Goal: Information Seeking & Learning: Learn about a topic

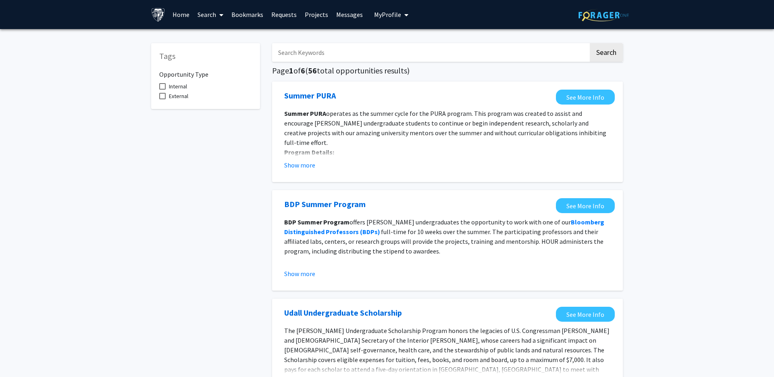
click at [316, 52] on input "Search Keywords" at bounding box center [430, 52] width 316 height 19
type input "practicum"
click at [590, 43] on button "Search" at bounding box center [606, 52] width 33 height 19
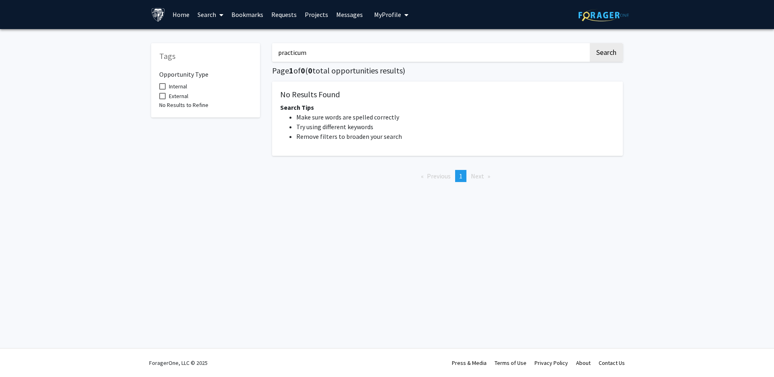
drag, startPoint x: 316, startPoint y: 51, endPoint x: 247, endPoint y: 64, distance: 70.1
click at [247, 64] on div "Tags Opportunity Type Internal External No Results to Refine practicum Search P…" at bounding box center [387, 111] width 484 height 153
click at [590, 43] on button "Search" at bounding box center [606, 52] width 33 height 19
click at [340, 55] on input "chronic disease" at bounding box center [430, 52] width 316 height 19
click at [599, 50] on button "Search" at bounding box center [606, 52] width 33 height 19
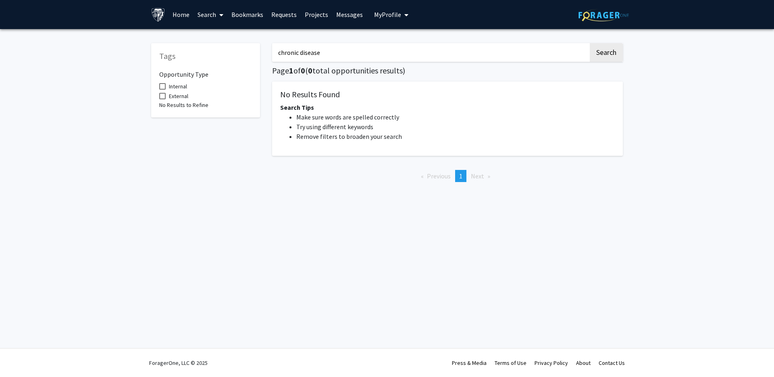
drag, startPoint x: 330, startPoint y: 53, endPoint x: 241, endPoint y: 53, distance: 89.1
click at [241, 53] on div "Tags Opportunity Type Internal External No Results to Refine chronic disease Se…" at bounding box center [387, 111] width 484 height 153
click at [590, 43] on button "Search" at bounding box center [606, 52] width 33 height 19
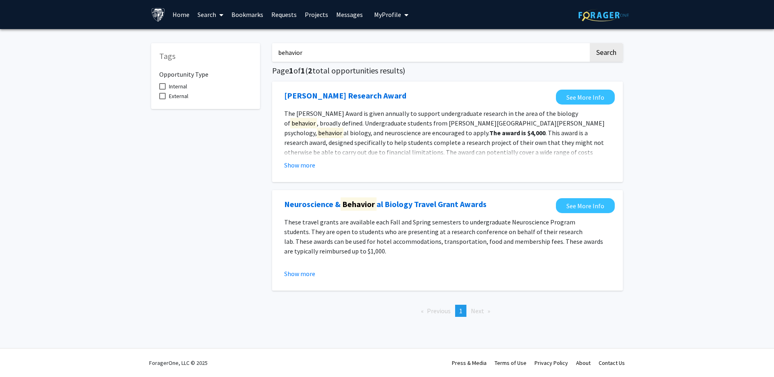
drag, startPoint x: 305, startPoint y: 54, endPoint x: 250, endPoint y: 54, distance: 54.8
click at [250, 54] on div "Tags Opportunity Type Internal External behavior Search Page 1 of 1 ( 2 total o…" at bounding box center [387, 179] width 484 height 288
type input "g"
click at [590, 43] on button "Search" at bounding box center [606, 52] width 33 height 19
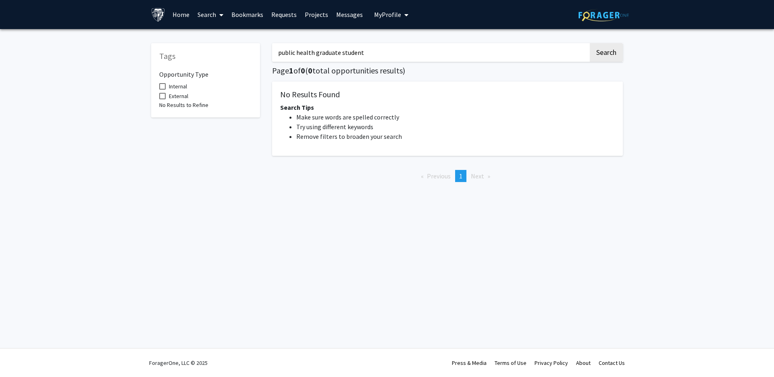
drag, startPoint x: 356, startPoint y: 54, endPoint x: 318, endPoint y: 54, distance: 37.1
click at [318, 54] on input "public health graduate student" at bounding box center [430, 52] width 316 height 19
type input "public health"
click at [590, 43] on button "Search" at bounding box center [606, 52] width 33 height 19
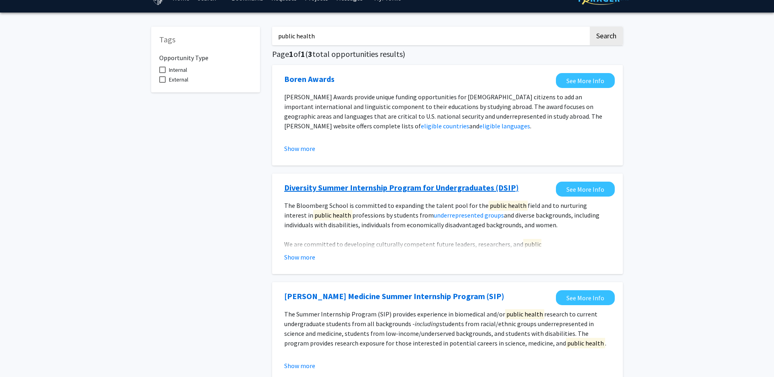
scroll to position [18, 0]
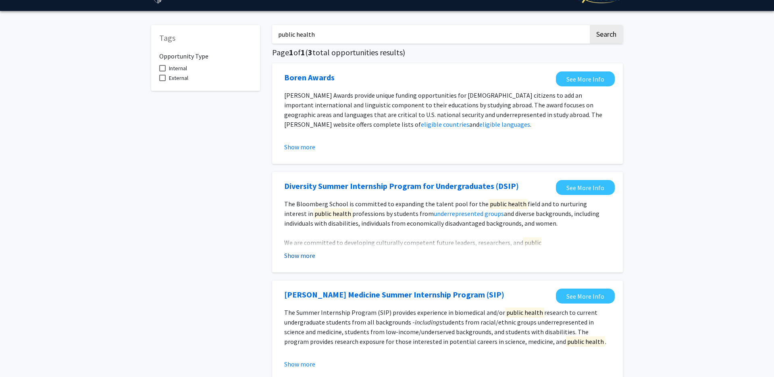
click at [296, 257] on button "Show more" at bounding box center [299, 255] width 31 height 10
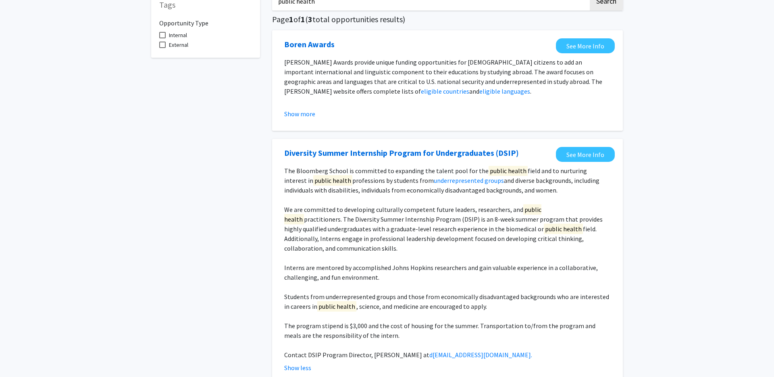
scroll to position [0, 0]
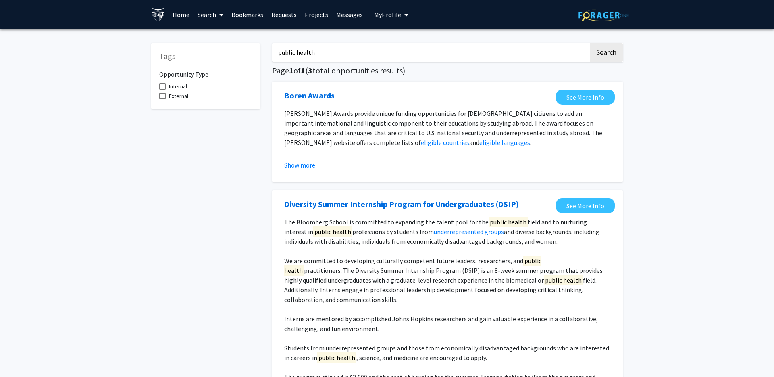
click at [308, 53] on input "public health" at bounding box center [430, 52] width 316 height 19
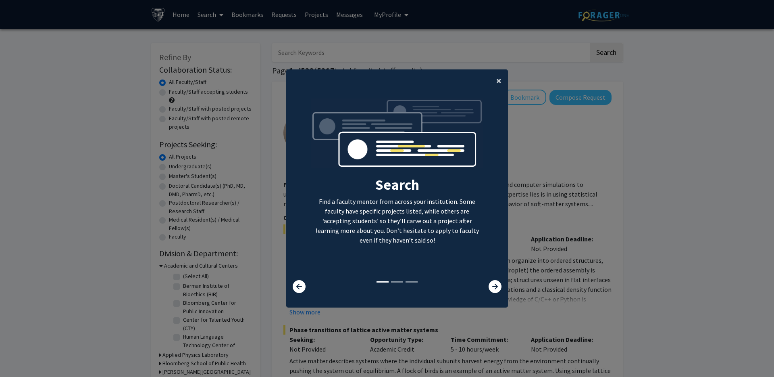
click at [499, 81] on span "×" at bounding box center [498, 80] width 5 height 12
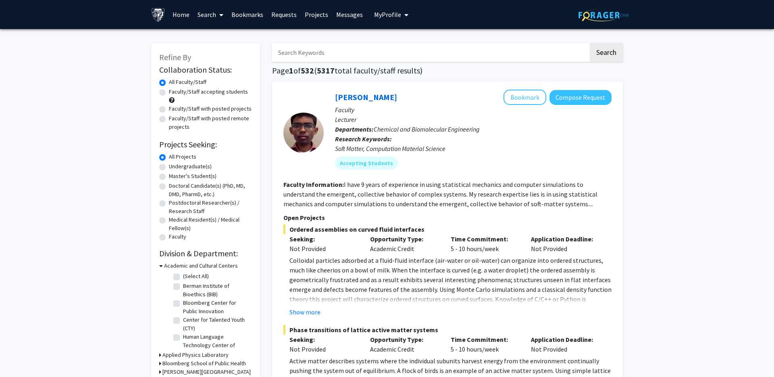
click at [330, 54] on input "Search Keywords" at bounding box center [430, 52] width 316 height 19
type input "chronic disease, behavior, mentorship"
click at [622, 50] on button "Search" at bounding box center [606, 52] width 33 height 19
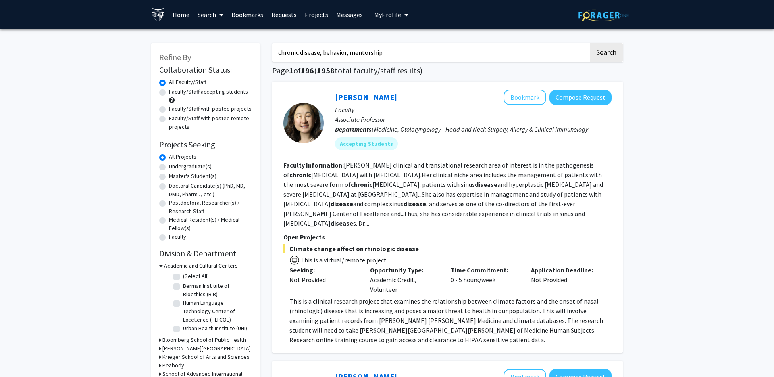
click at [362, 54] on input "chronic disease, behavior, mentorship" at bounding box center [430, 52] width 316 height 19
click at [169, 177] on label "Master's Student(s)" at bounding box center [193, 176] width 48 height 8
click at [169, 177] on input "Master's Student(s)" at bounding box center [171, 174] width 5 height 5
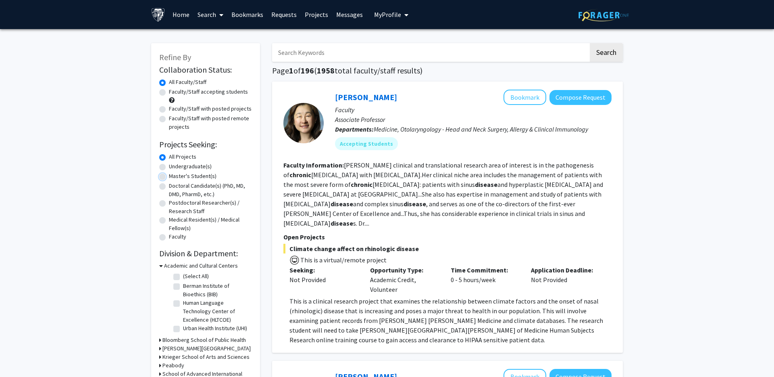
radio input "true"
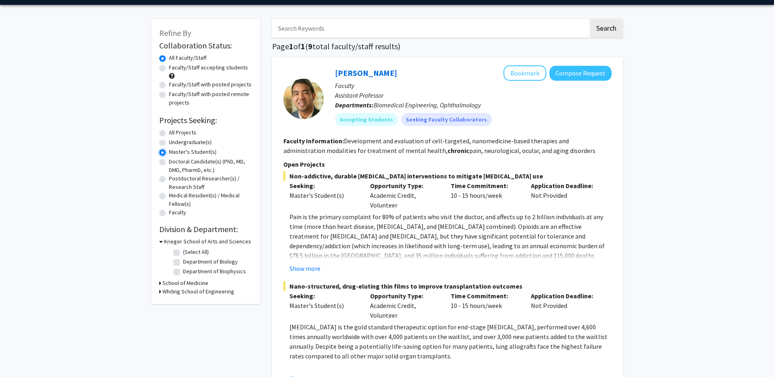
scroll to position [27, 0]
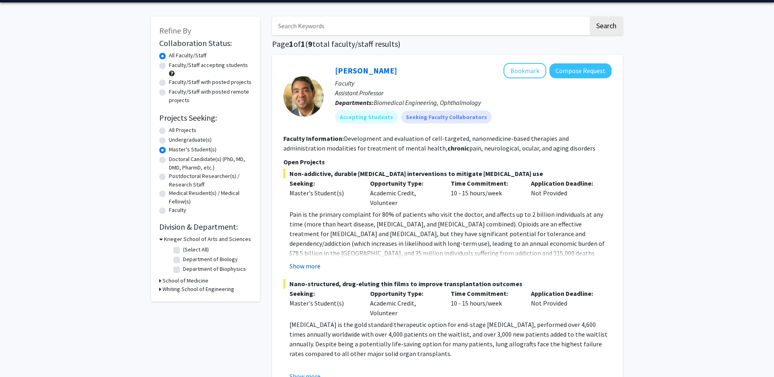
click at [311, 266] on button "Show more" at bounding box center [304, 266] width 31 height 10
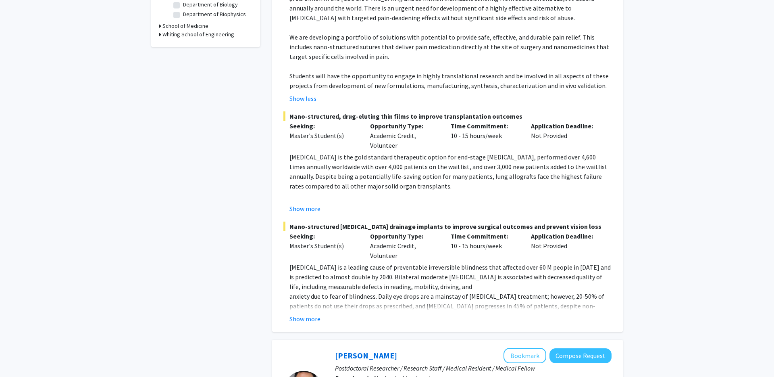
scroll to position [285, 0]
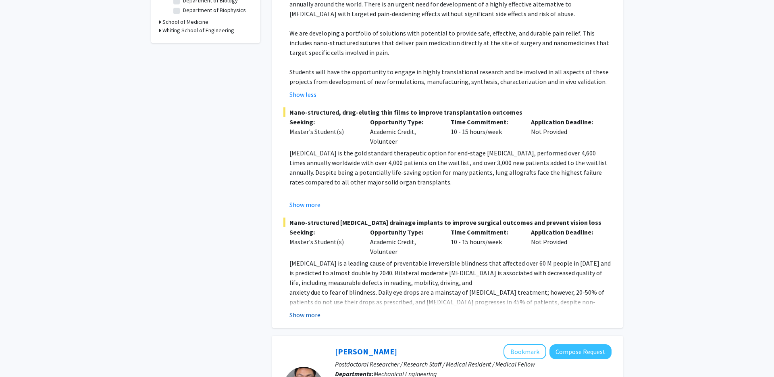
click at [312, 313] on button "Show more" at bounding box center [304, 315] width 31 height 10
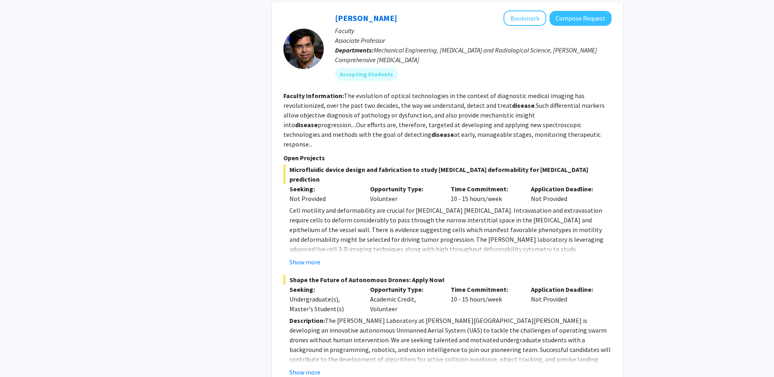
scroll to position [1217, 0]
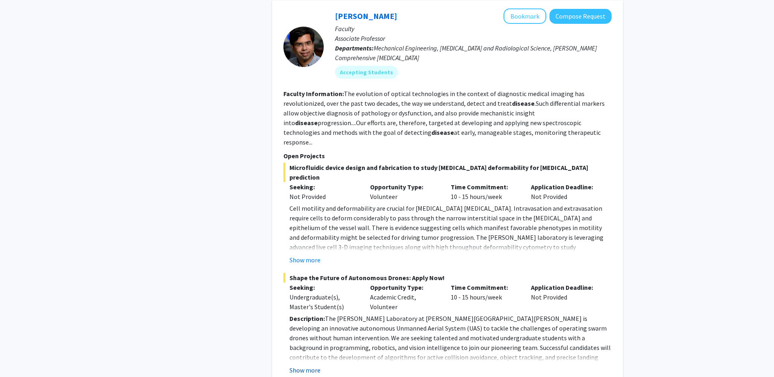
click at [302, 365] on button "Show more" at bounding box center [304, 370] width 31 height 10
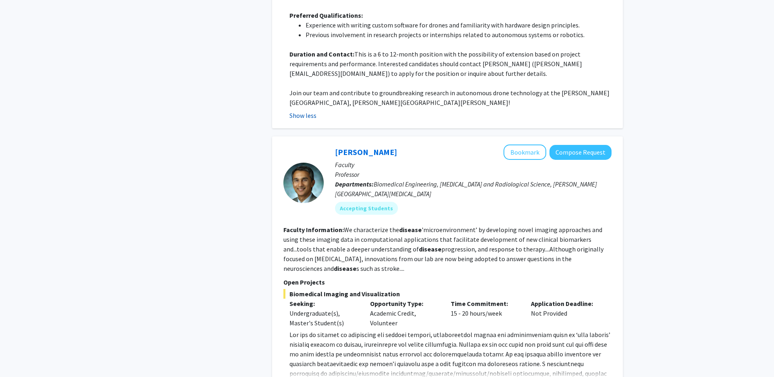
scroll to position [1715, 0]
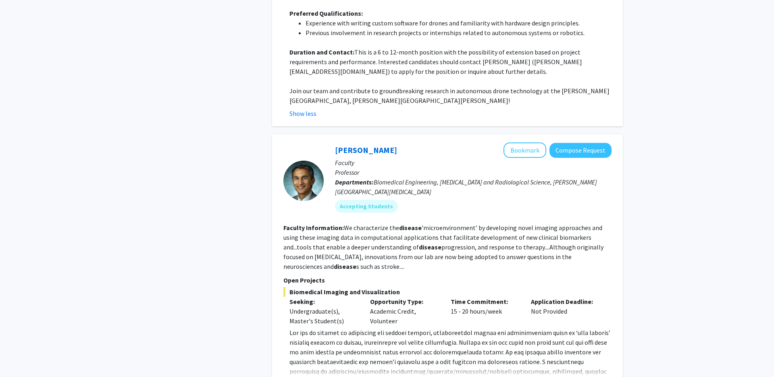
click at [301, 376] on button "Show more" at bounding box center [304, 384] width 31 height 10
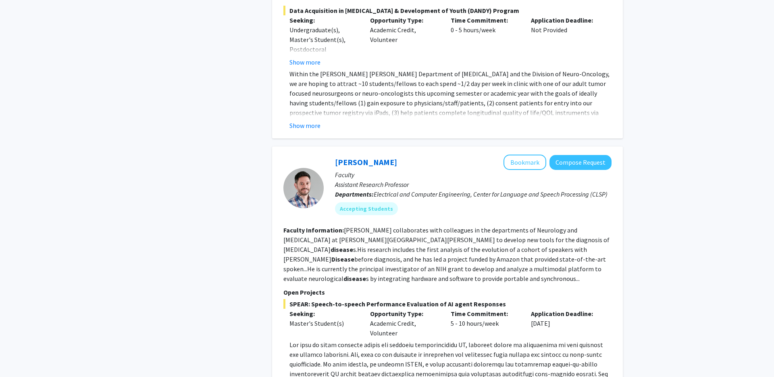
scroll to position [2475, 0]
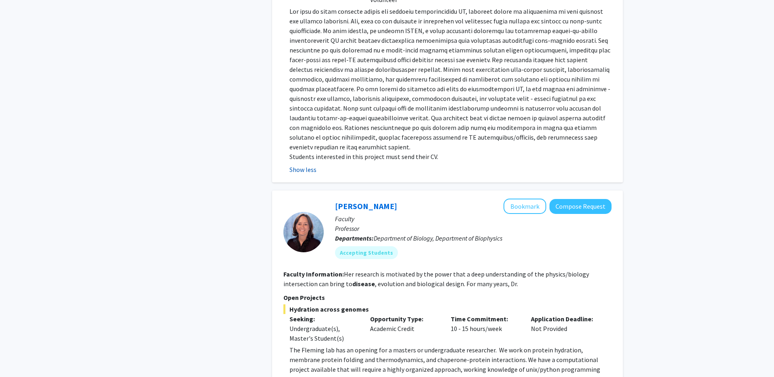
scroll to position [2804, 0]
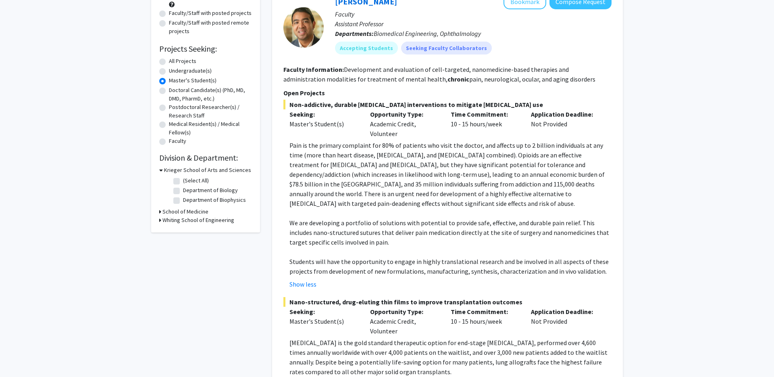
scroll to position [0, 0]
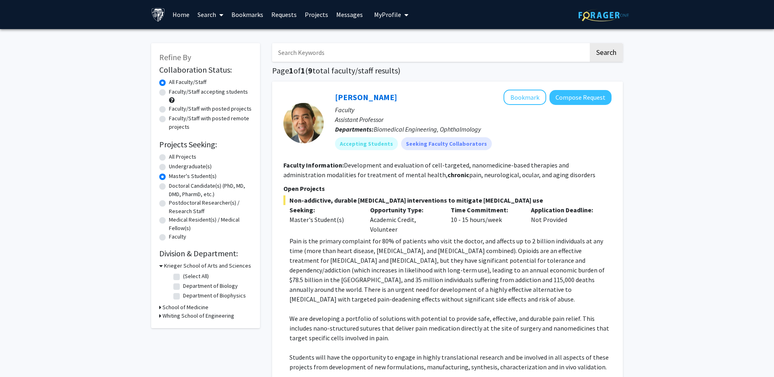
click at [169, 154] on label "All Projects" at bounding box center [182, 156] width 27 height 8
click at [169, 154] on input "All Projects" at bounding box center [171, 154] width 5 height 5
radio input "true"
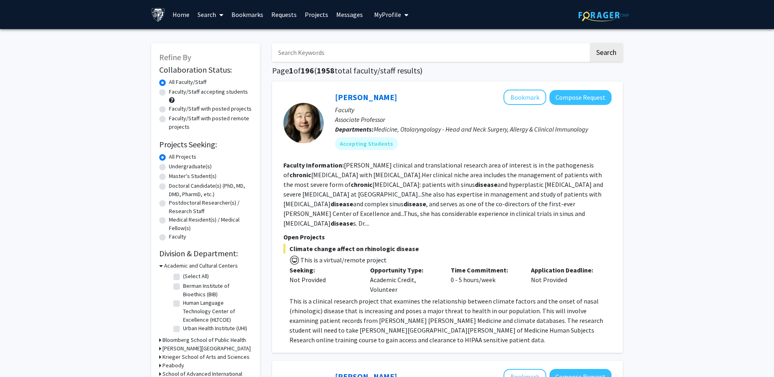
click at [363, 51] on input "Search Keywords" at bounding box center [430, 52] width 316 height 19
type input "qualitative"
click at [590, 43] on button "Search" at bounding box center [606, 52] width 33 height 19
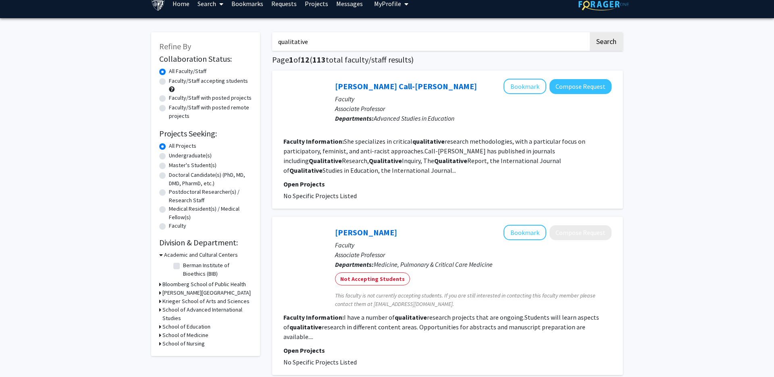
scroll to position [12, 0]
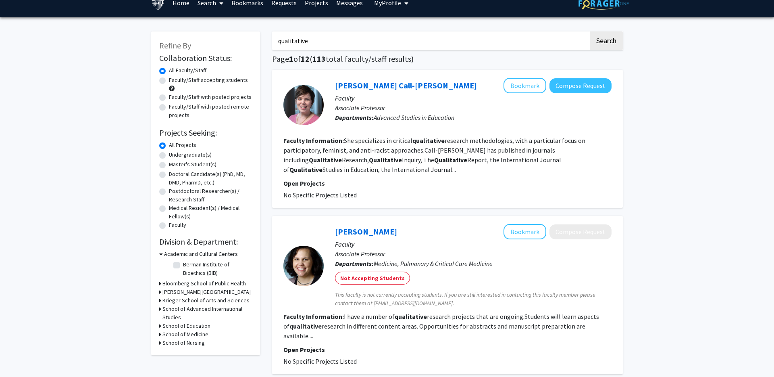
click at [167, 163] on div "Master's Student(s)" at bounding box center [205, 165] width 93 height 10
click at [169, 163] on label "Master's Student(s)" at bounding box center [193, 164] width 48 height 8
click at [169, 163] on input "Master's Student(s)" at bounding box center [171, 162] width 5 height 5
radio input "true"
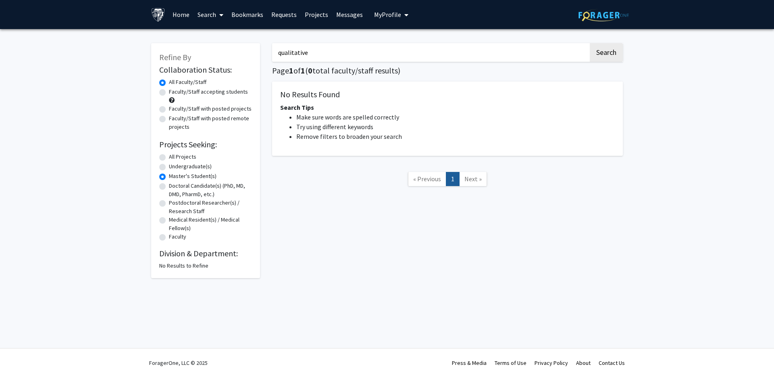
click at [169, 92] on label "Faculty/Staff accepting students" at bounding box center [208, 91] width 79 height 8
click at [169, 92] on input "Faculty/Staff accepting students" at bounding box center [171, 89] width 5 height 5
radio input "true"
click at [169, 110] on label "Faculty/Staff with posted projects" at bounding box center [210, 108] width 83 height 8
click at [169, 110] on input "Faculty/Staff with posted projects" at bounding box center [171, 106] width 5 height 5
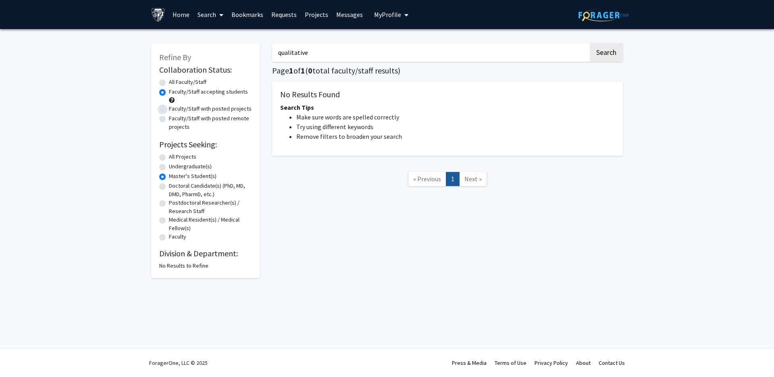
radio input "true"
click at [298, 50] on input "qualitative" at bounding box center [430, 52] width 316 height 19
type input "p"
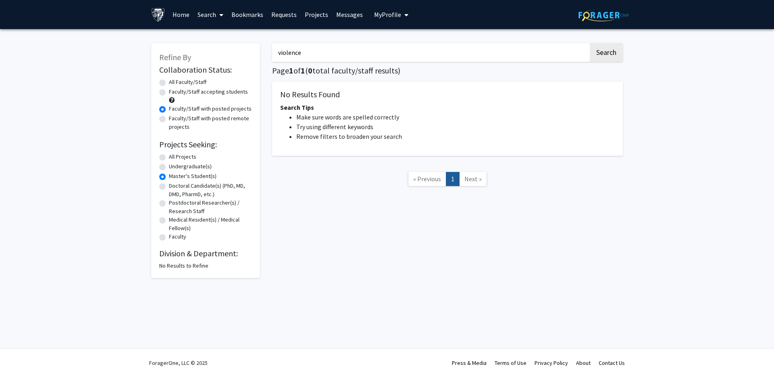
type input "violence"
click at [590, 43] on button "Search" at bounding box center [606, 52] width 33 height 19
radio input "true"
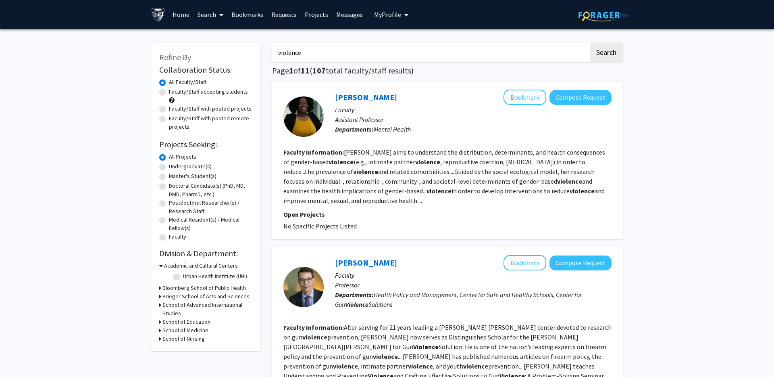
click at [293, 50] on input "violence" at bounding box center [430, 52] width 316 height 19
click at [590, 43] on button "Search" at bounding box center [606, 52] width 33 height 19
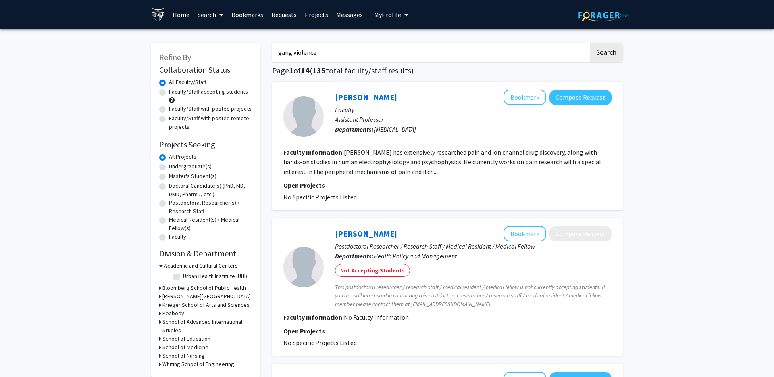
type input "violence"
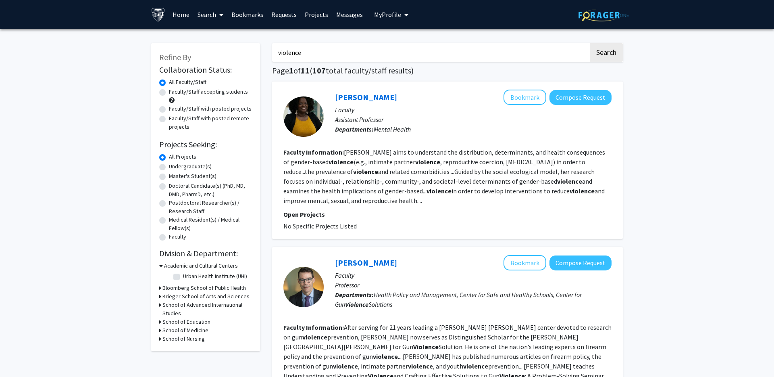
radio input "false"
radio input "true"
radio input "false"
radio input "true"
type input "qualitative"
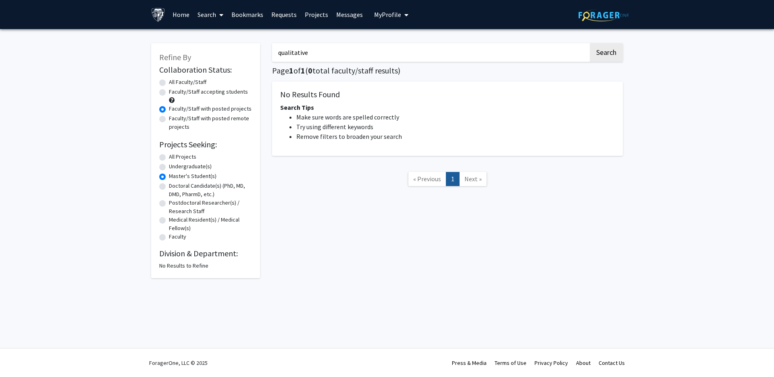
radio input "true"
